Goal: Check status: Check status

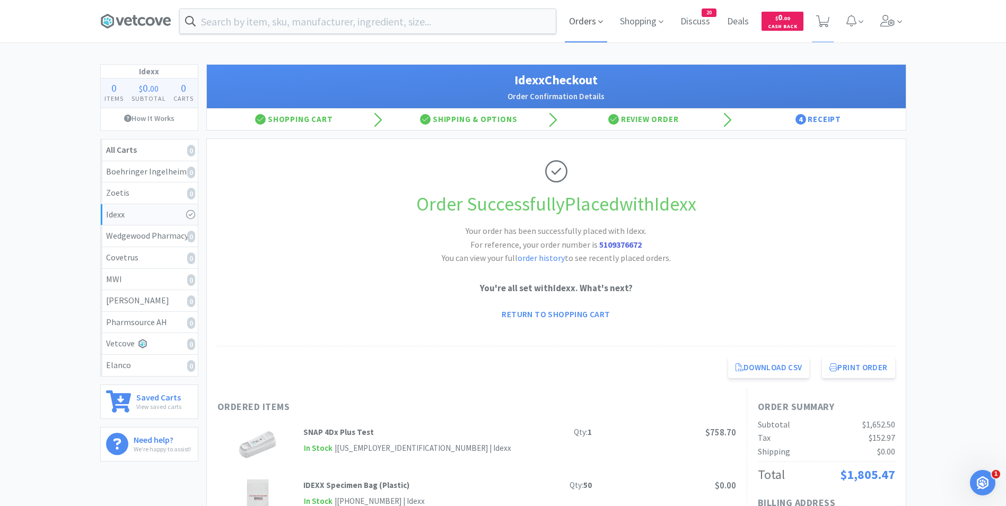
click at [582, 23] on span "Orders" at bounding box center [586, 21] width 42 height 42
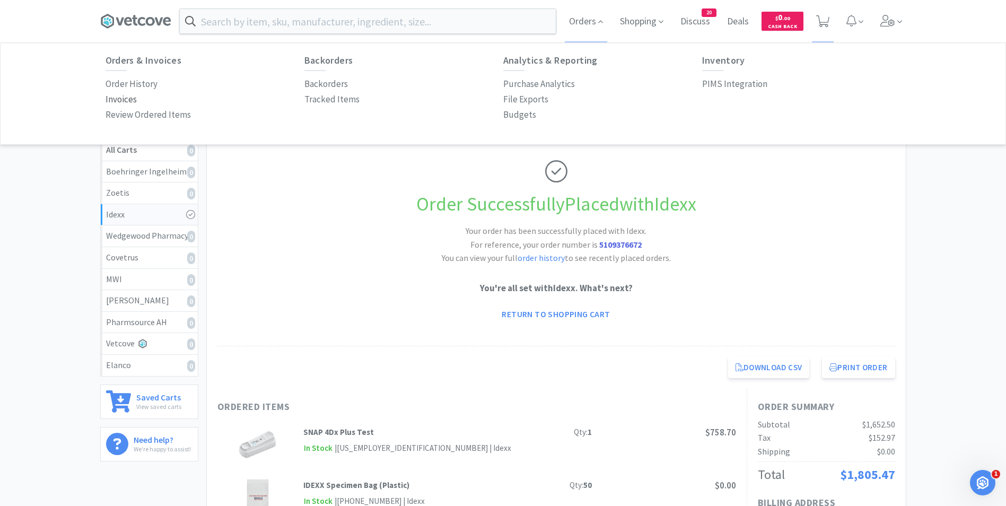
click at [129, 103] on p "Invoices" at bounding box center [121, 99] width 31 height 14
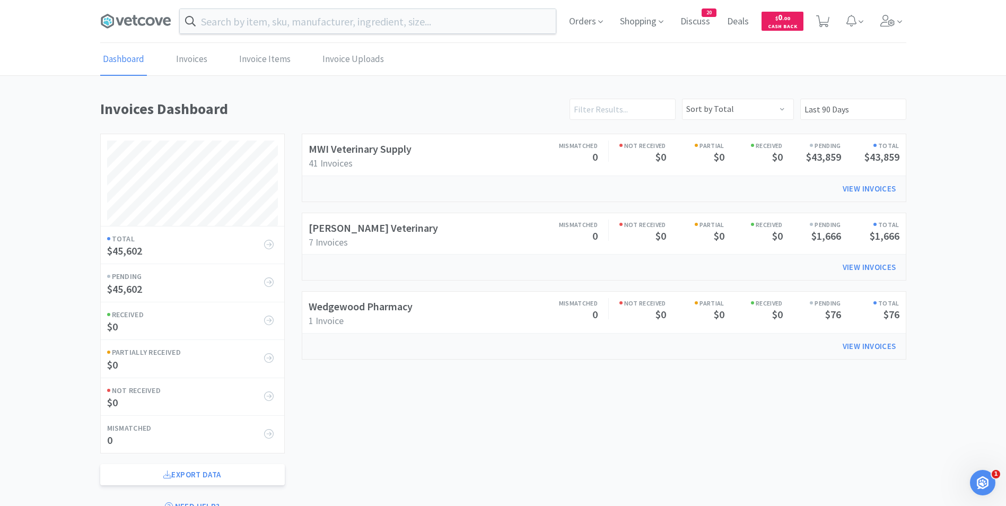
scroll to position [420, 806]
click at [128, 64] on link "Dashboard" at bounding box center [123, 59] width 47 height 32
click at [593, 25] on span "Orders" at bounding box center [586, 21] width 42 height 42
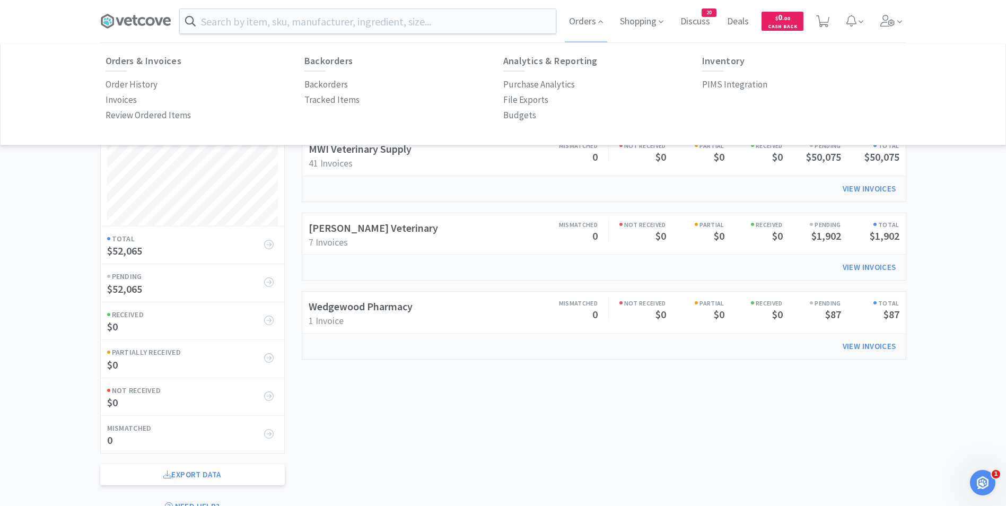
click at [167, 85] on div "Order History" at bounding box center [205, 84] width 199 height 15
click at [147, 84] on p "Order History" at bounding box center [132, 84] width 52 height 14
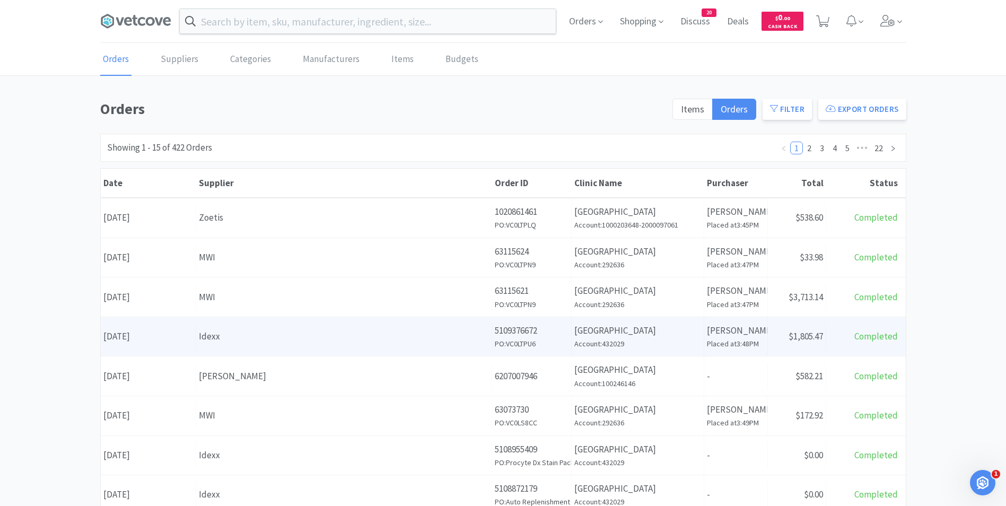
click at [334, 345] on div "Supplier Idexx" at bounding box center [344, 336] width 296 height 27
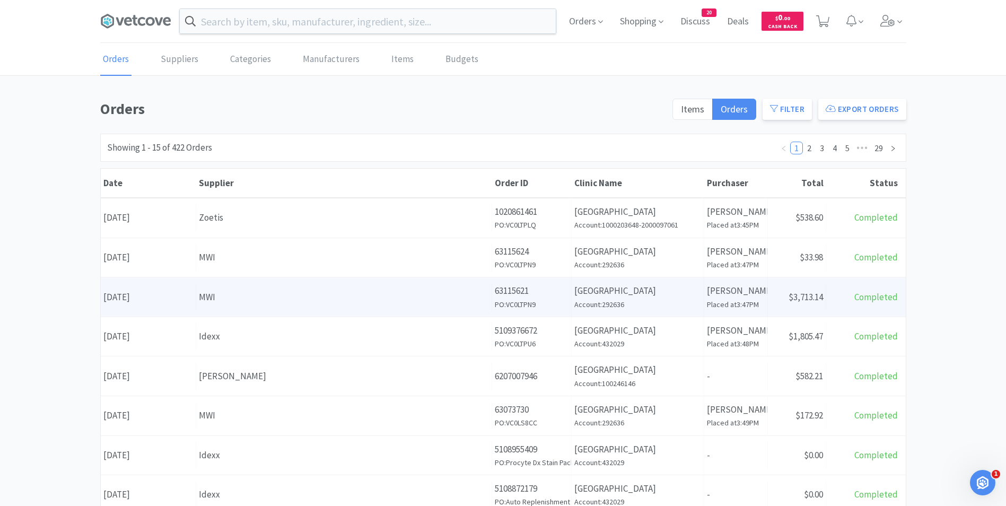
click at [225, 302] on div "MWI" at bounding box center [344, 297] width 290 height 14
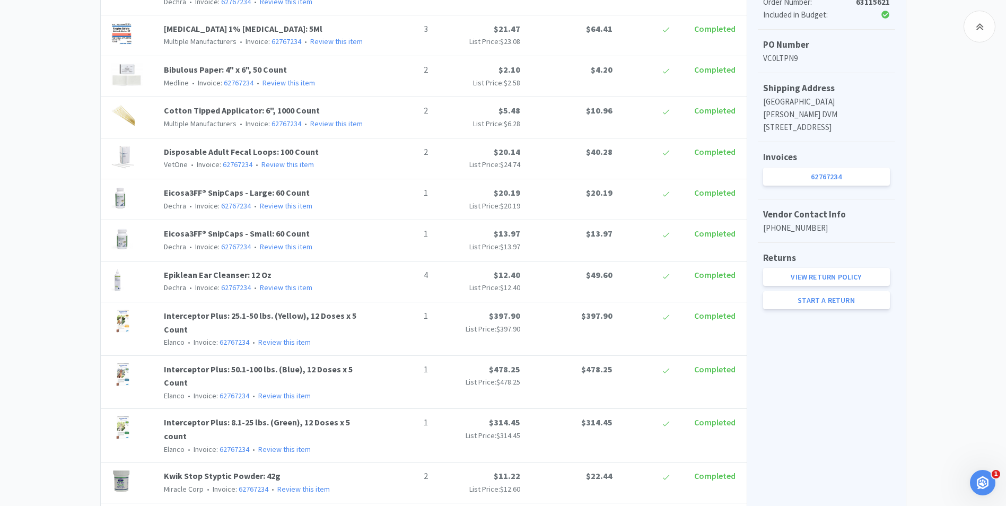
scroll to position [318, 0]
click at [794, 179] on link "62767234" at bounding box center [826, 178] width 127 height 18
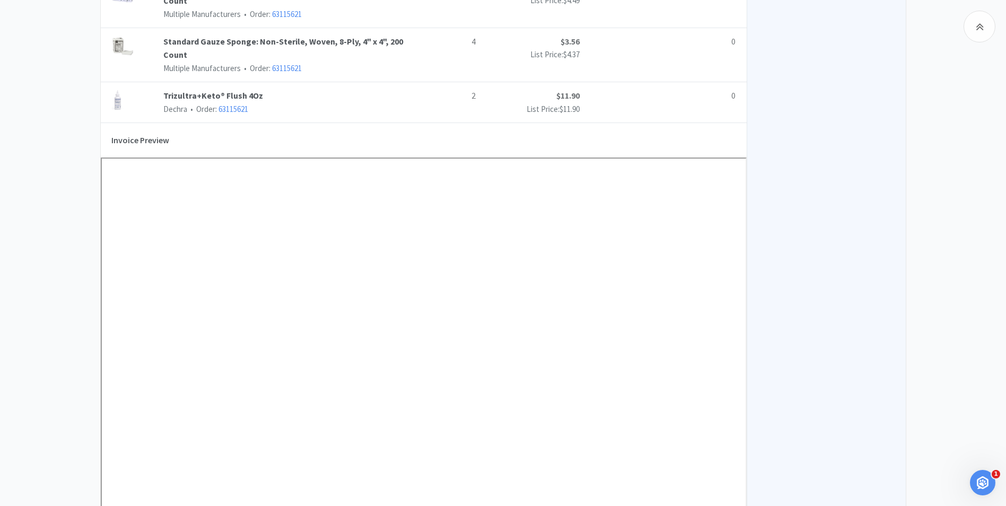
scroll to position [1379, 0]
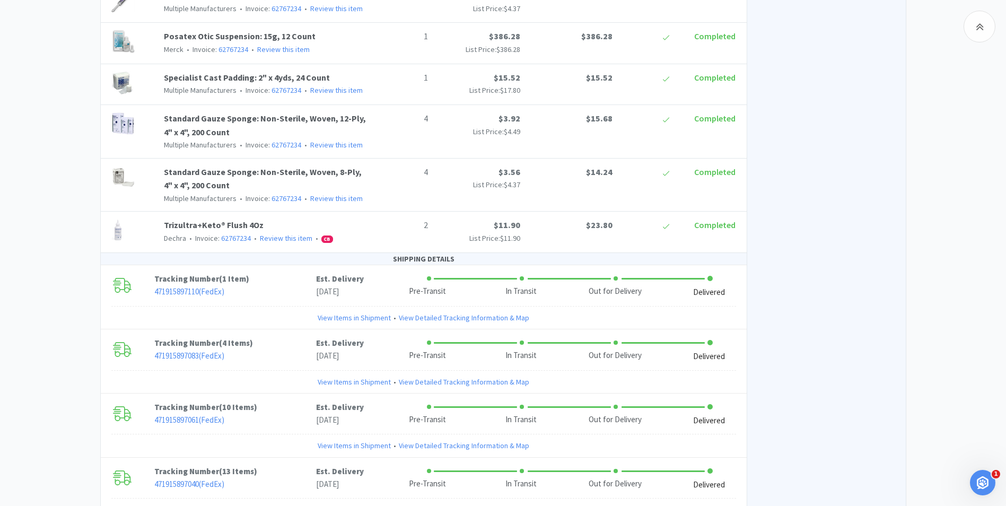
scroll to position [318, 0]
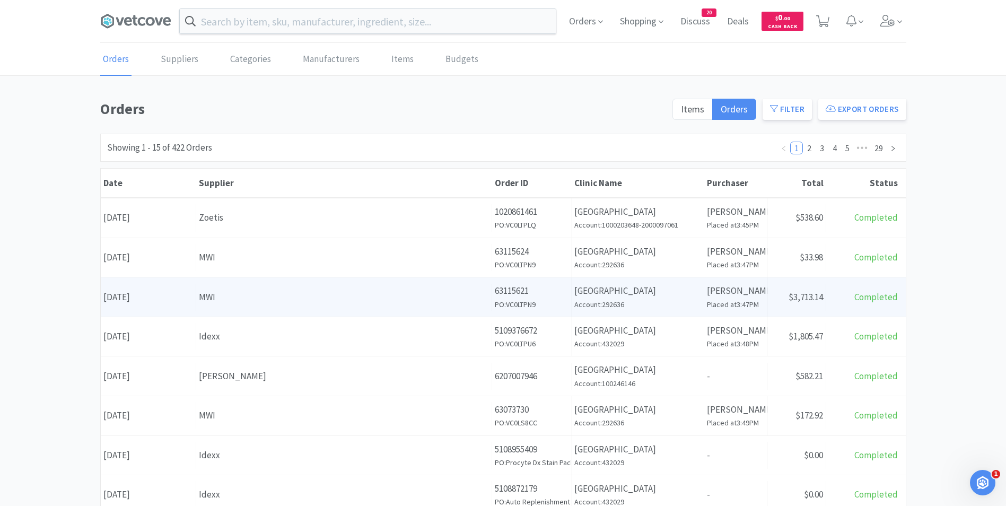
click at [228, 311] on div "Date [DATE] Supplier MWI Order ID 63115621 PO: VC0LTPN9 Clinic Name [GEOGRAPHIC…" at bounding box center [503, 296] width 805 height 39
click at [138, 299] on div "Date [DATE]" at bounding box center [148, 297] width 95 height 27
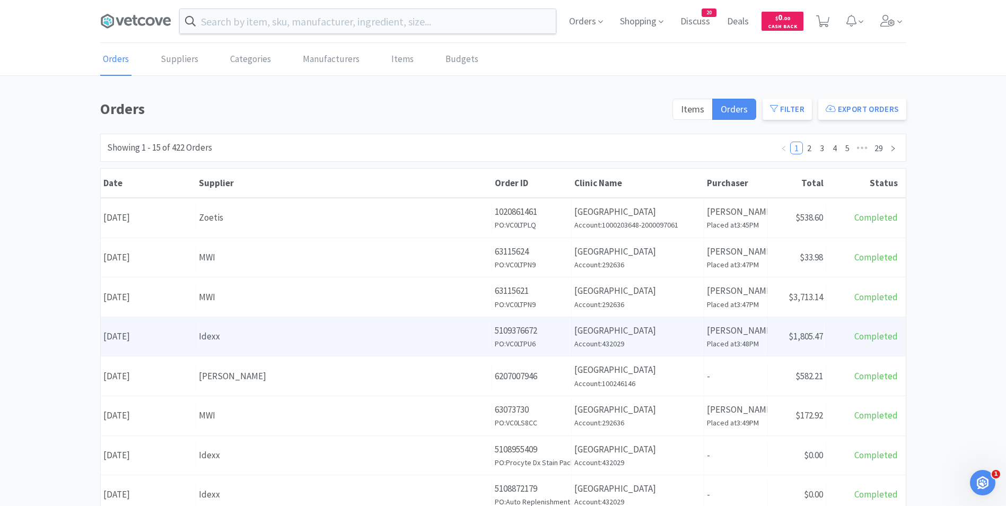
click at [130, 337] on div "Date [DATE]" at bounding box center [148, 336] width 95 height 27
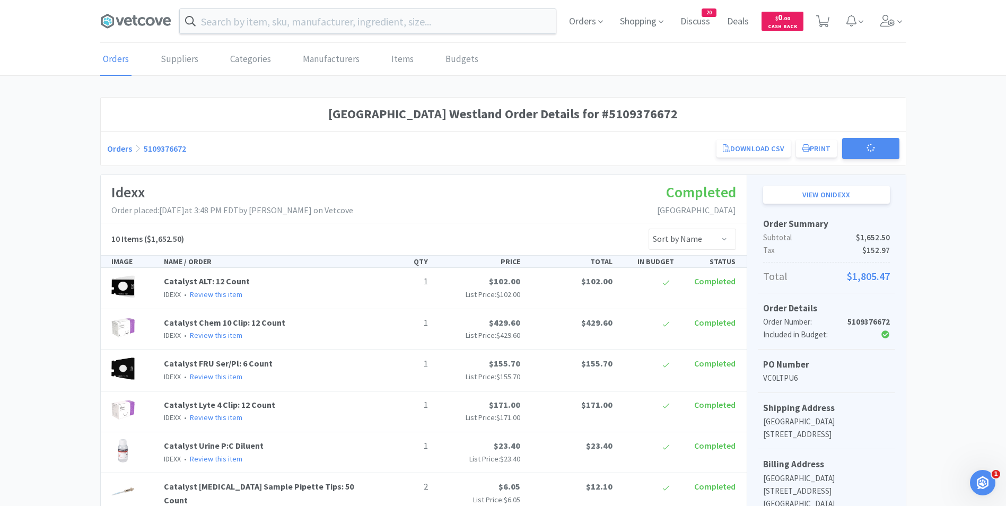
click at [130, 337] on img at bounding box center [122, 327] width 23 height 23
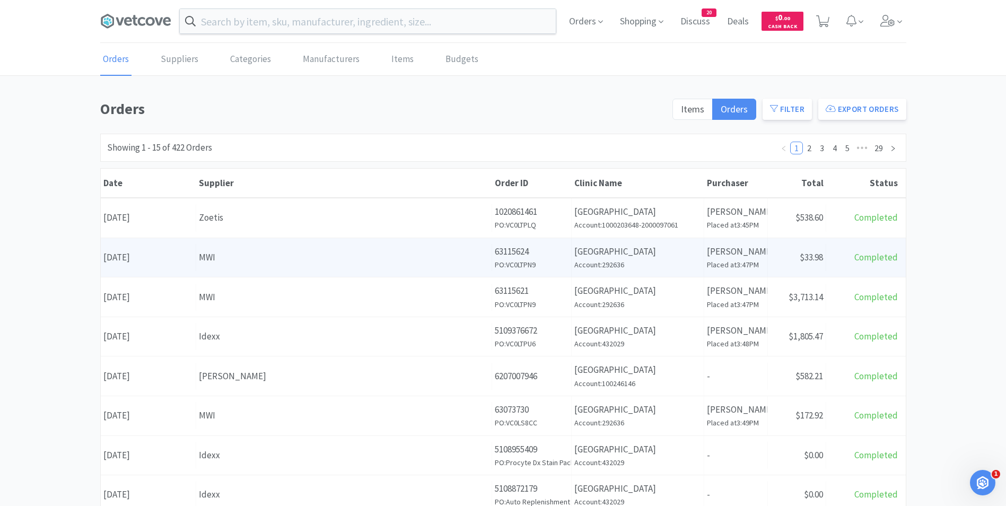
click at [161, 260] on div "Date [DATE]" at bounding box center [148, 257] width 95 height 27
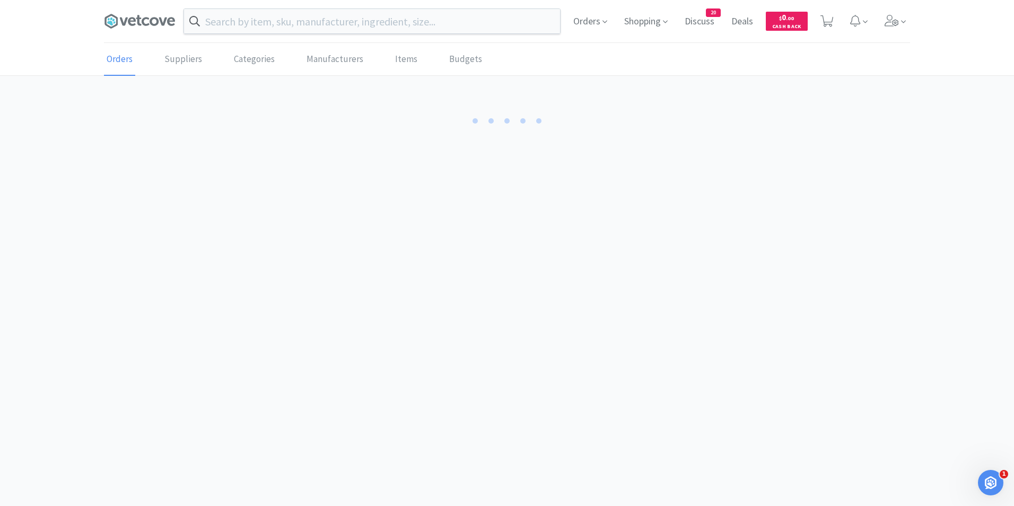
click at [161, 260] on body "Orders Shopping Discuss Discuss 20 Deals Deals $ 0 . 00 Cash Back Orders Suppli…" at bounding box center [507, 253] width 1014 height 506
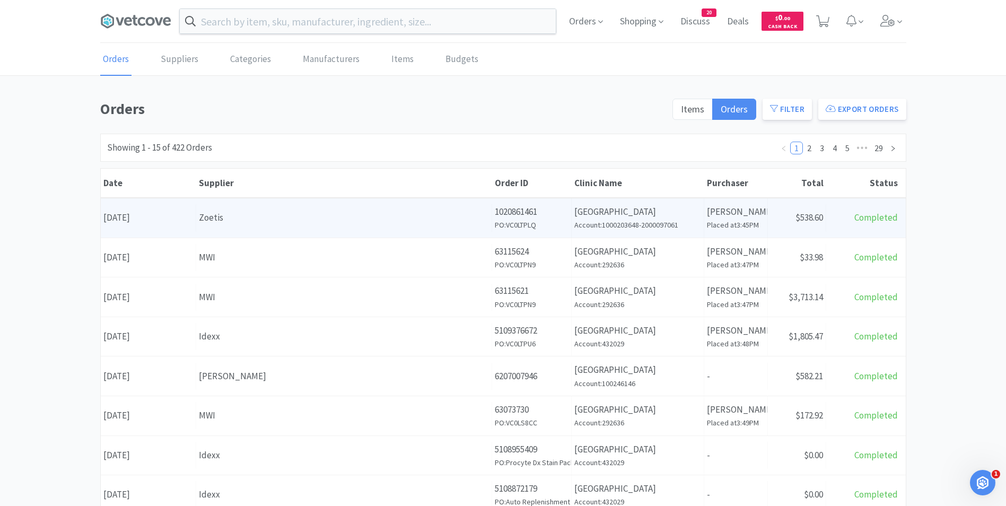
click at [142, 223] on div "Date [DATE]" at bounding box center [148, 217] width 95 height 27
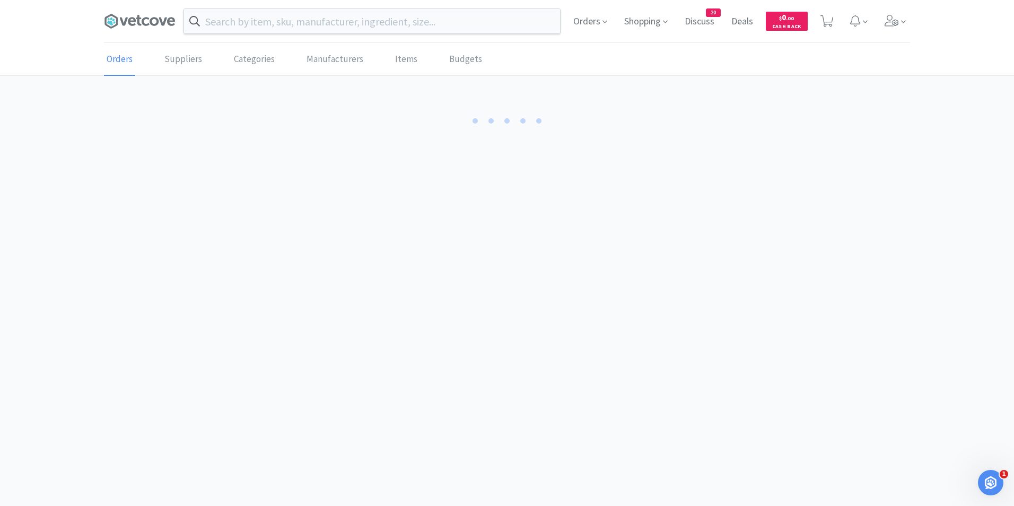
click at [142, 223] on body "Orders Shopping Discuss Discuss 20 Deals Deals $ 0 . 00 Cash Back Orders Suppli…" at bounding box center [507, 253] width 1014 height 506
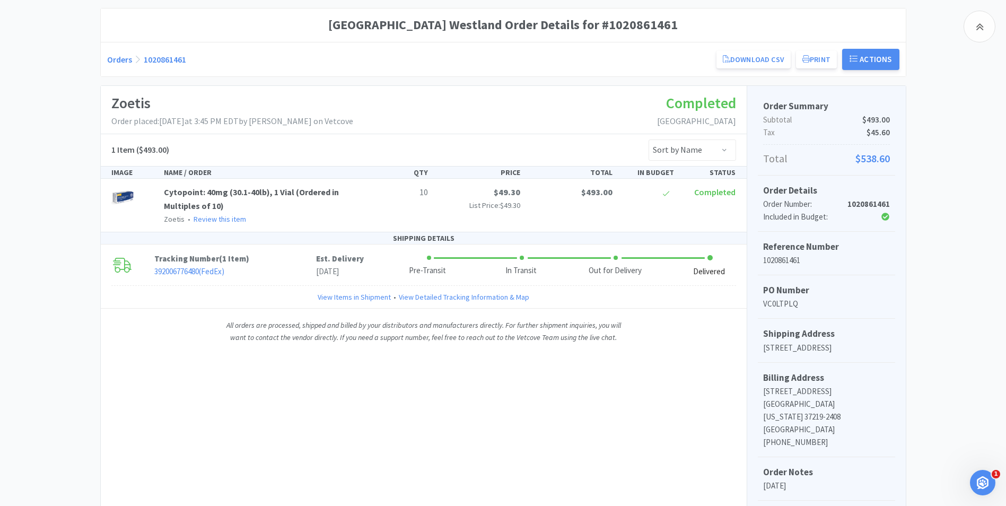
scroll to position [85, 0]
